Goal: Navigation & Orientation: Find specific page/section

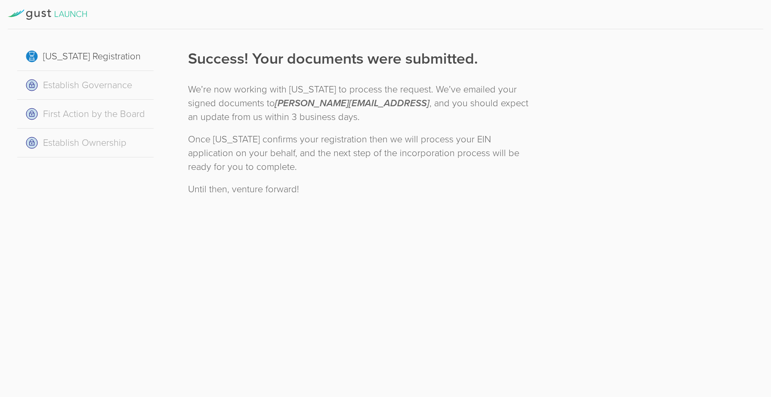
click at [40, 13] on icon at bounding box center [47, 14] width 79 height 10
click at [49, 45] on div "[US_STATE] Registration" at bounding box center [85, 56] width 136 height 29
click at [35, 11] on icon at bounding box center [47, 14] width 79 height 10
click at [26, 14] on icon at bounding box center [29, 15] width 6 height 9
click at [35, 10] on icon at bounding box center [47, 14] width 79 height 10
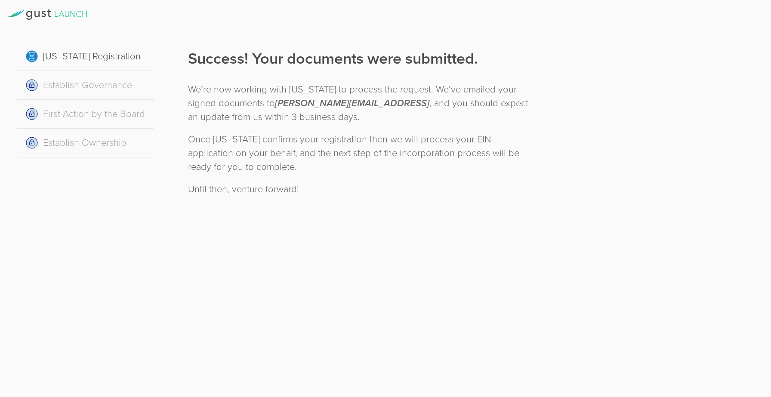
click at [54, 4] on div at bounding box center [386, 14] width 756 height 29
click at [36, 18] on icon at bounding box center [47, 14] width 79 height 10
